Goal: Task Accomplishment & Management: Complete application form

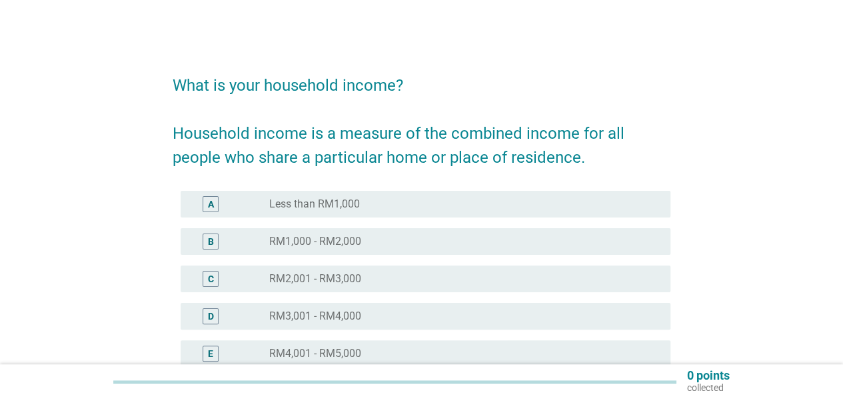
click at [361, 343] on div "E radio_button_unchecked RM4,001 - RM5,000" at bounding box center [426, 353] width 490 height 27
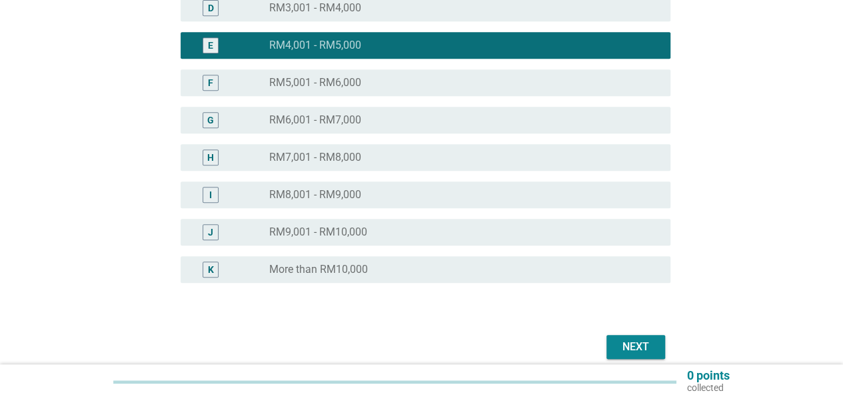
scroll to position [367, 0]
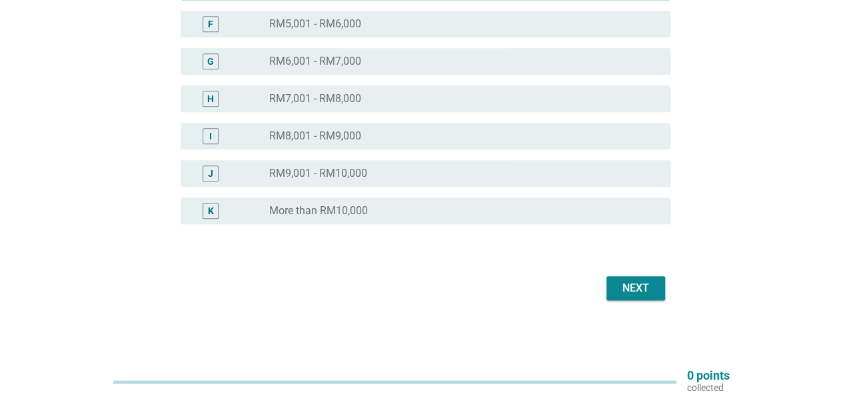
click at [650, 287] on div "Next" at bounding box center [635, 288] width 37 height 16
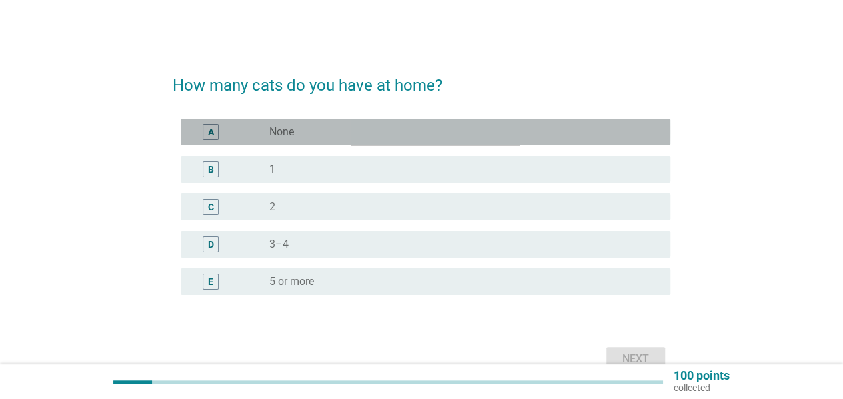
click at [298, 133] on div "radio_button_unchecked None" at bounding box center [459, 131] width 380 height 13
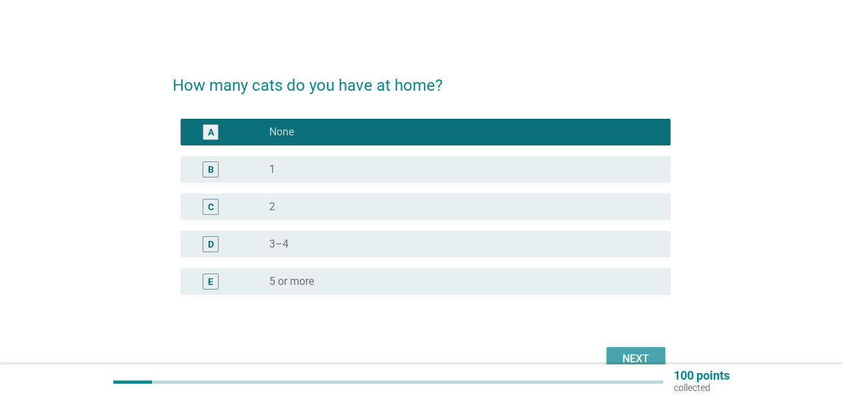
click at [616, 352] on button "Next" at bounding box center [636, 359] width 59 height 24
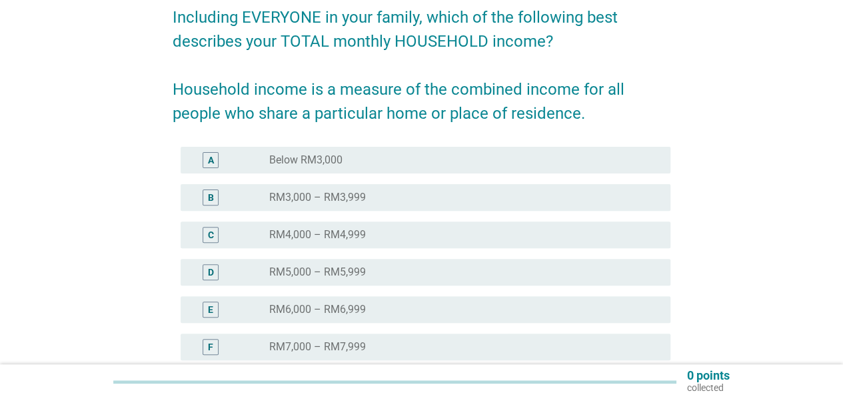
scroll to position [200, 0]
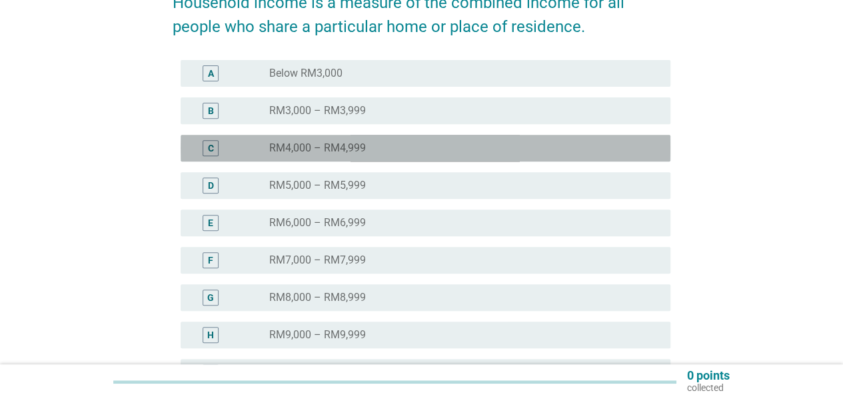
click at [355, 153] on label "RM4,000 – RM4,999" at bounding box center [317, 147] width 97 height 13
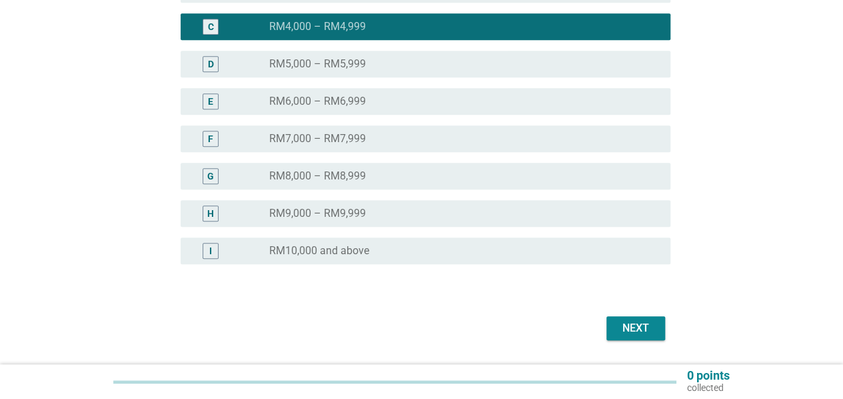
scroll to position [361, 0]
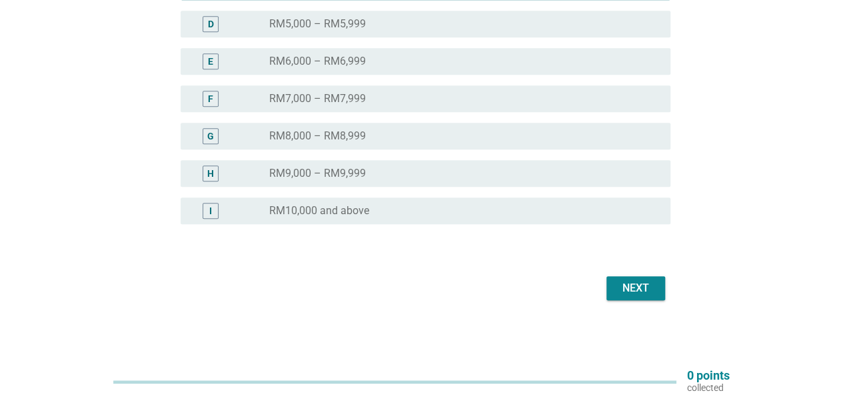
click at [628, 289] on div "Next" at bounding box center [635, 288] width 37 height 16
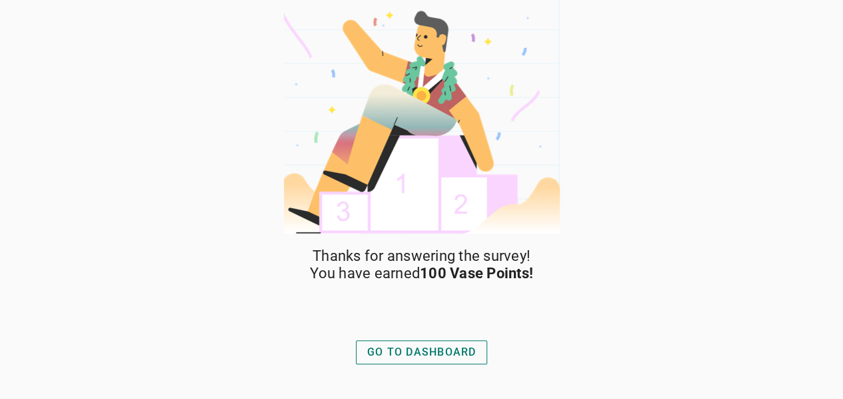
click at [415, 346] on div "GO TO DASHBOARD" at bounding box center [421, 352] width 109 height 16
